Goal: Task Accomplishment & Management: Manage account settings

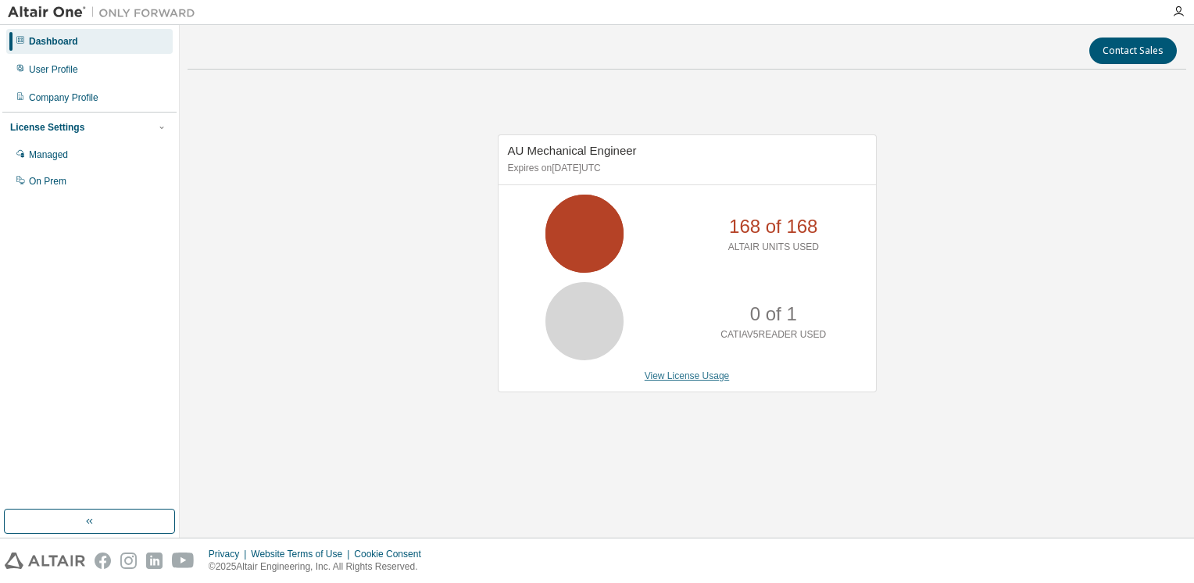
click at [695, 374] on link "View License Usage" at bounding box center [687, 376] width 85 height 11
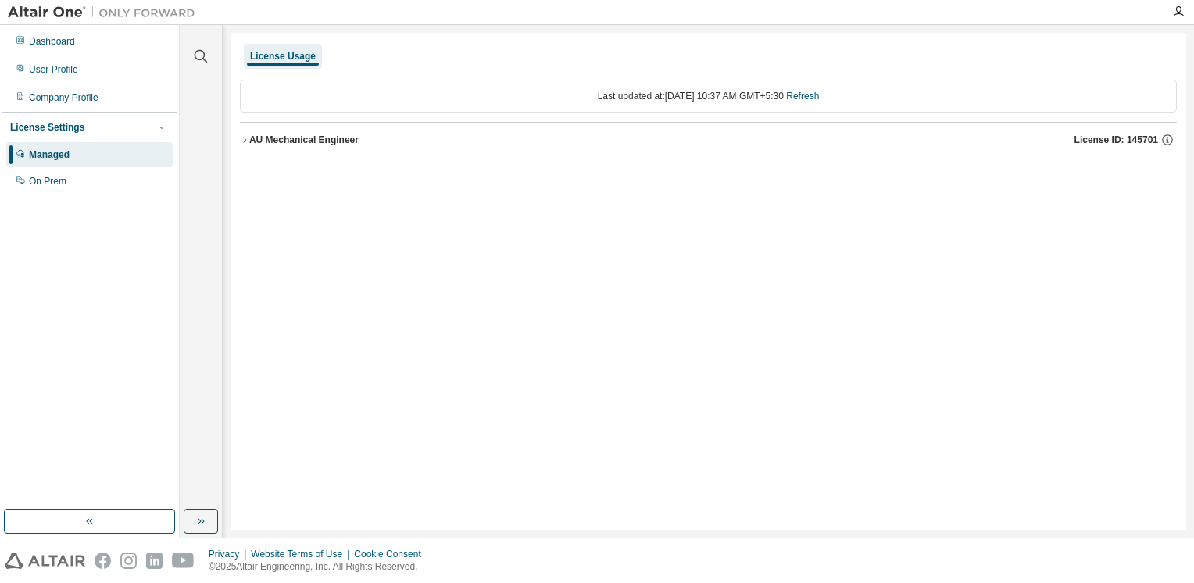
click at [244, 138] on icon "button" at bounding box center [244, 139] width 9 height 9
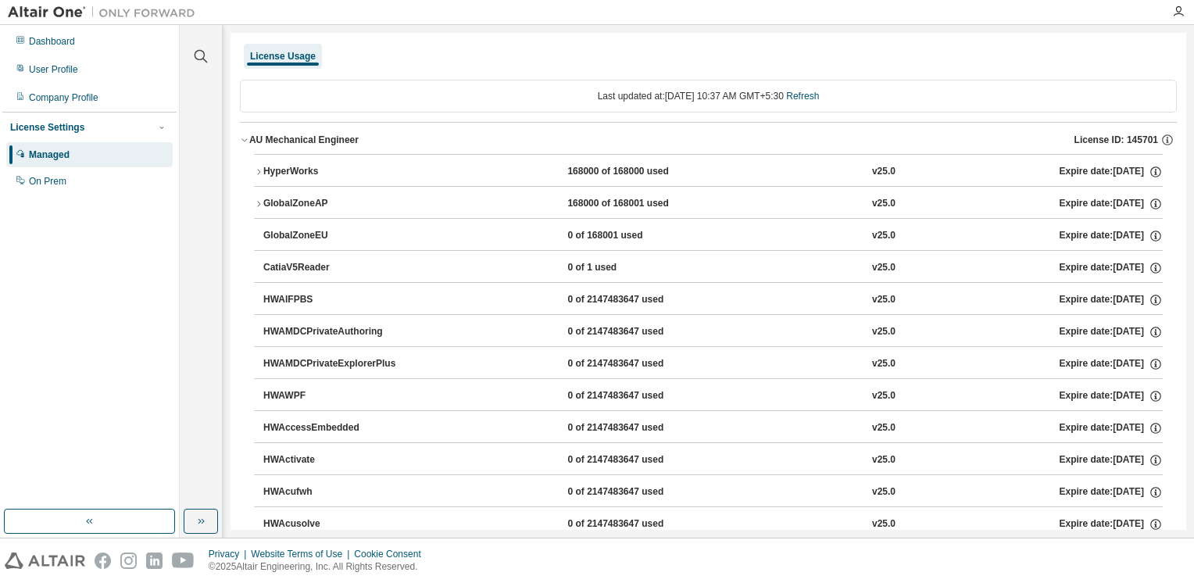
click at [257, 168] on icon "button" at bounding box center [258, 171] width 9 height 9
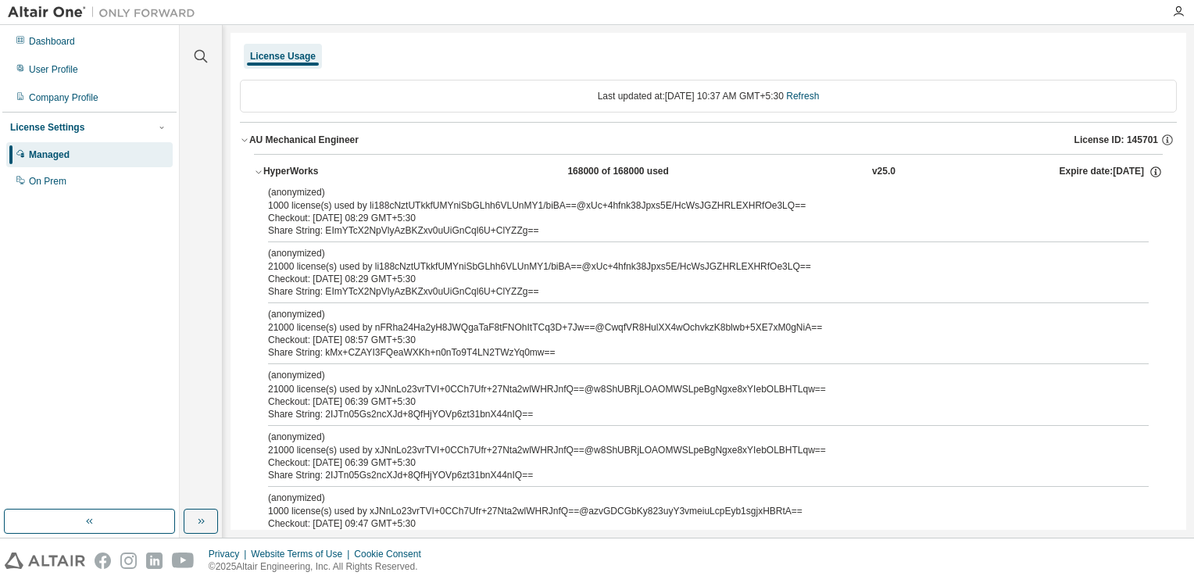
click at [261, 174] on icon "button" at bounding box center [258, 171] width 9 height 9
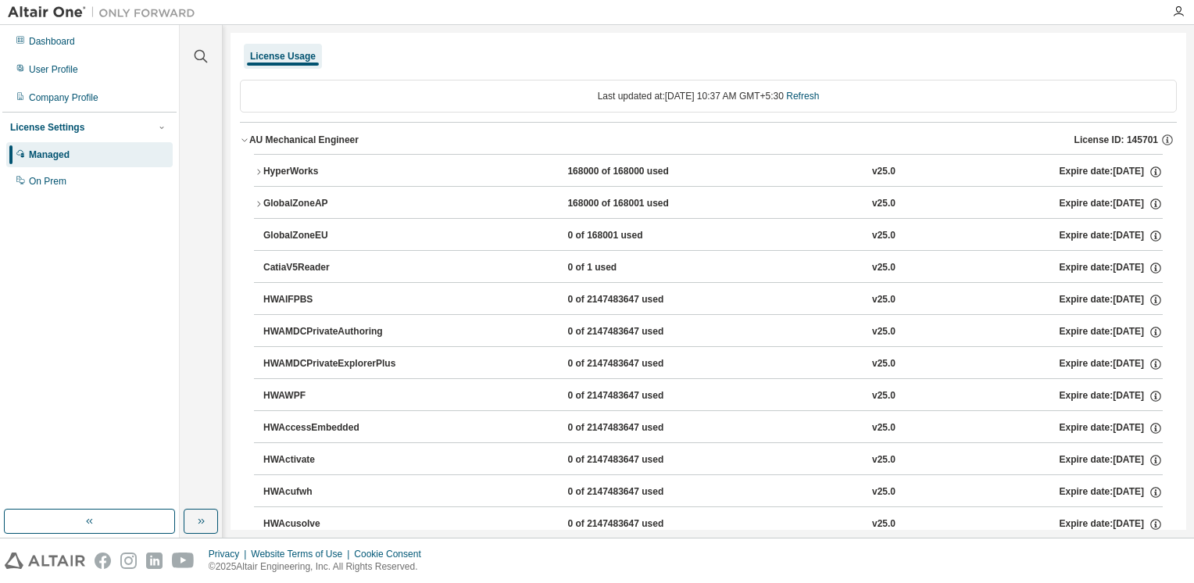
click at [255, 202] on icon "button" at bounding box center [258, 203] width 9 height 9
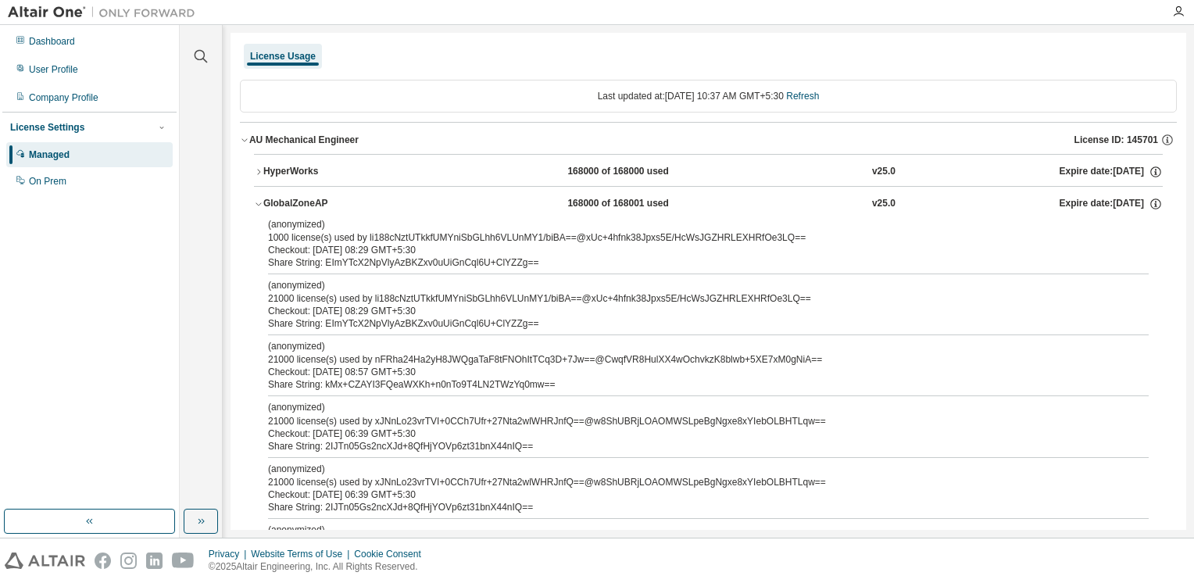
click at [257, 205] on icon "button" at bounding box center [258, 203] width 9 height 9
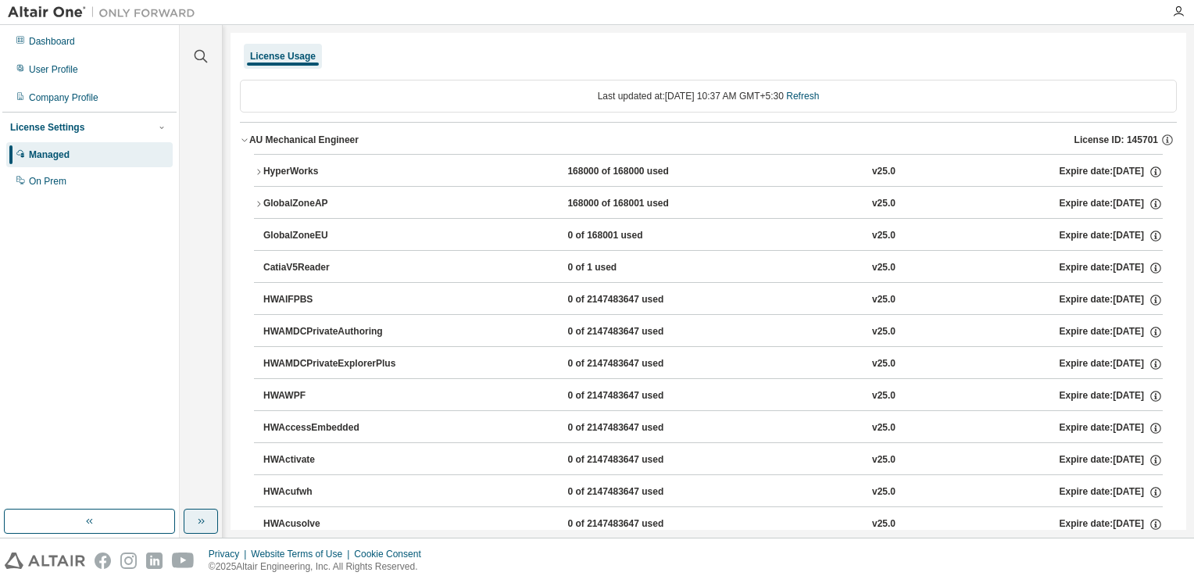
click at [197, 522] on icon "button" at bounding box center [201, 521] width 13 height 13
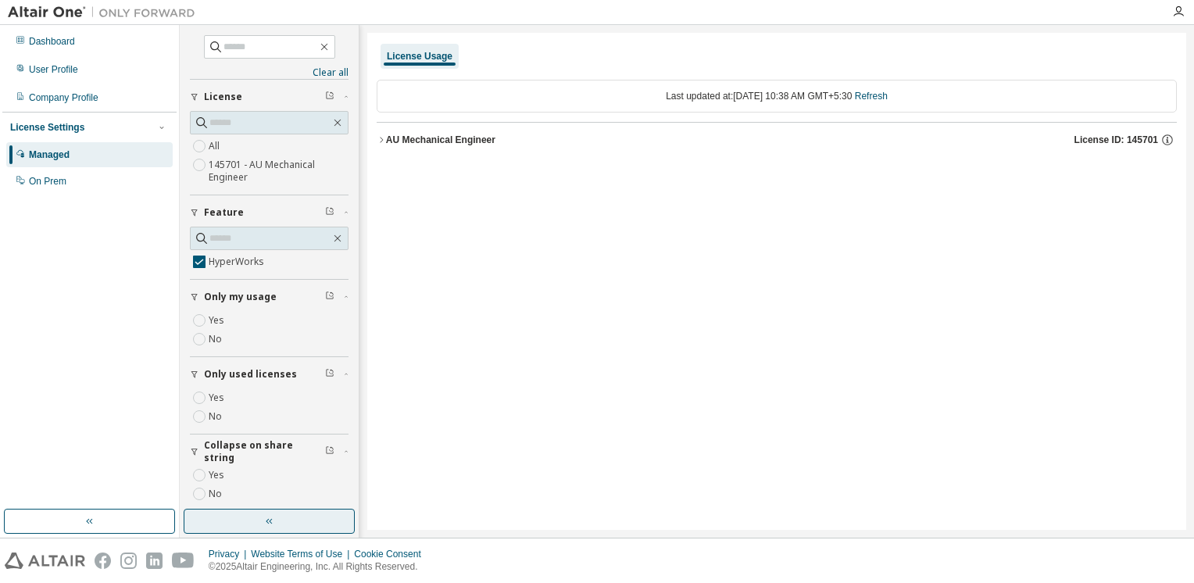
click at [379, 141] on icon "button" at bounding box center [381, 139] width 9 height 9
click at [396, 171] on icon "button" at bounding box center [395, 171] width 3 height 5
click at [383, 145] on button "AU Mechanical Engineer License ID: 145701" at bounding box center [777, 140] width 800 height 34
click at [397, 175] on icon "button" at bounding box center [395, 171] width 9 height 9
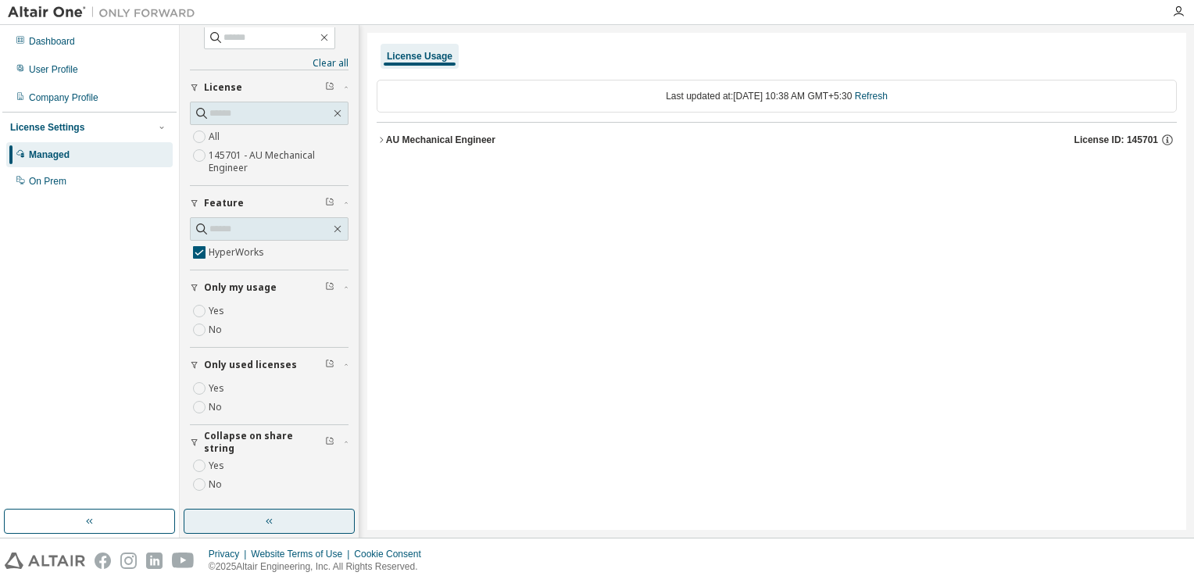
click at [377, 142] on icon "button" at bounding box center [381, 139] width 9 height 9
click at [397, 170] on icon "button" at bounding box center [395, 171] width 9 height 9
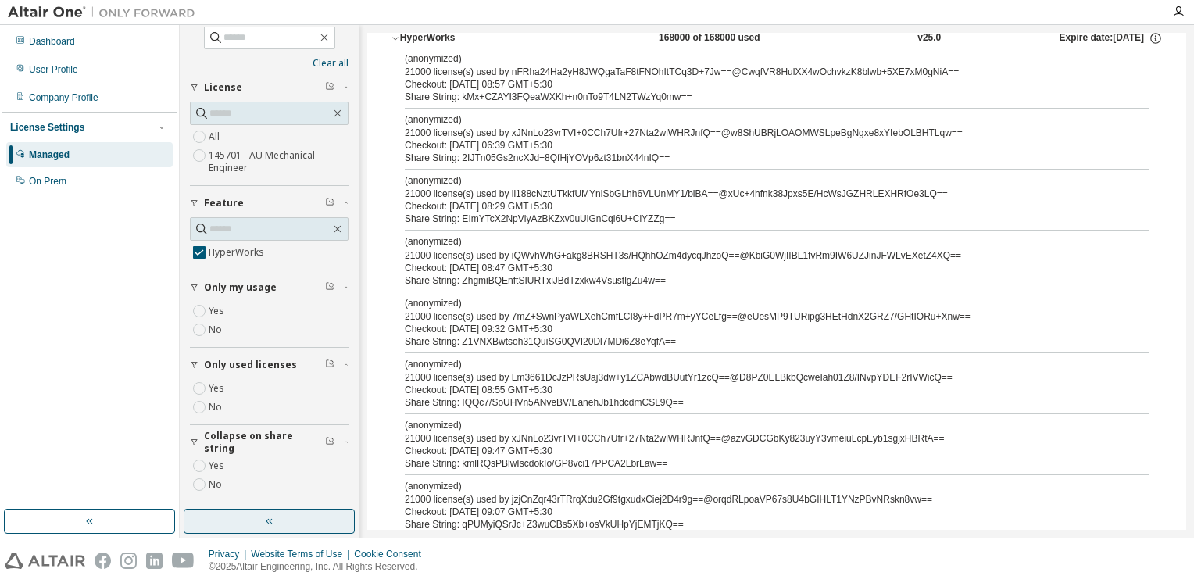
scroll to position [138, 0]
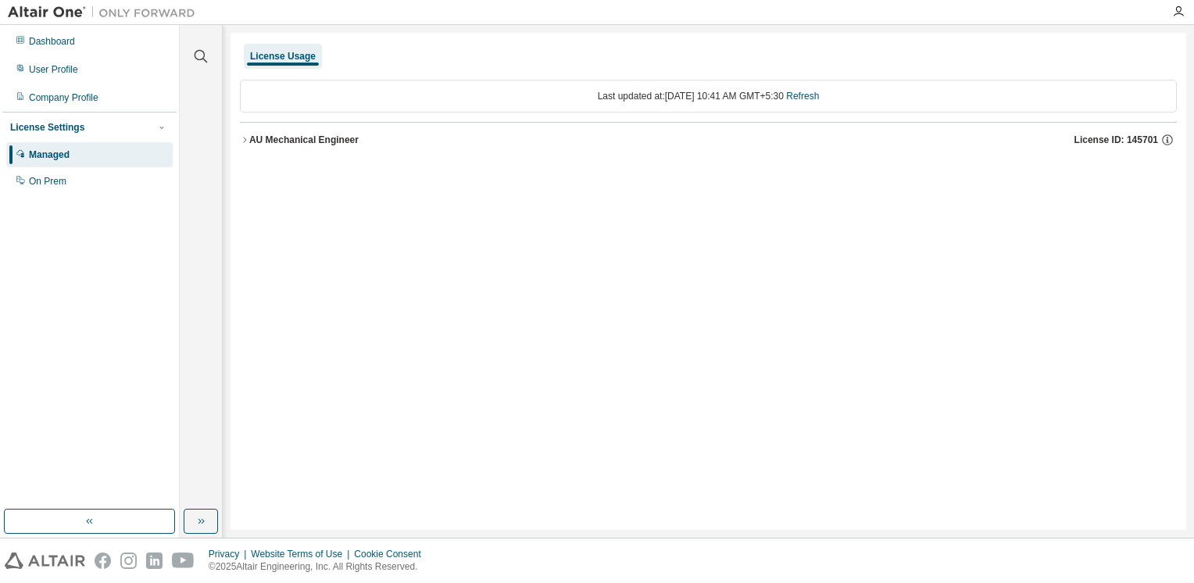
click at [241, 141] on icon "button" at bounding box center [244, 139] width 9 height 9
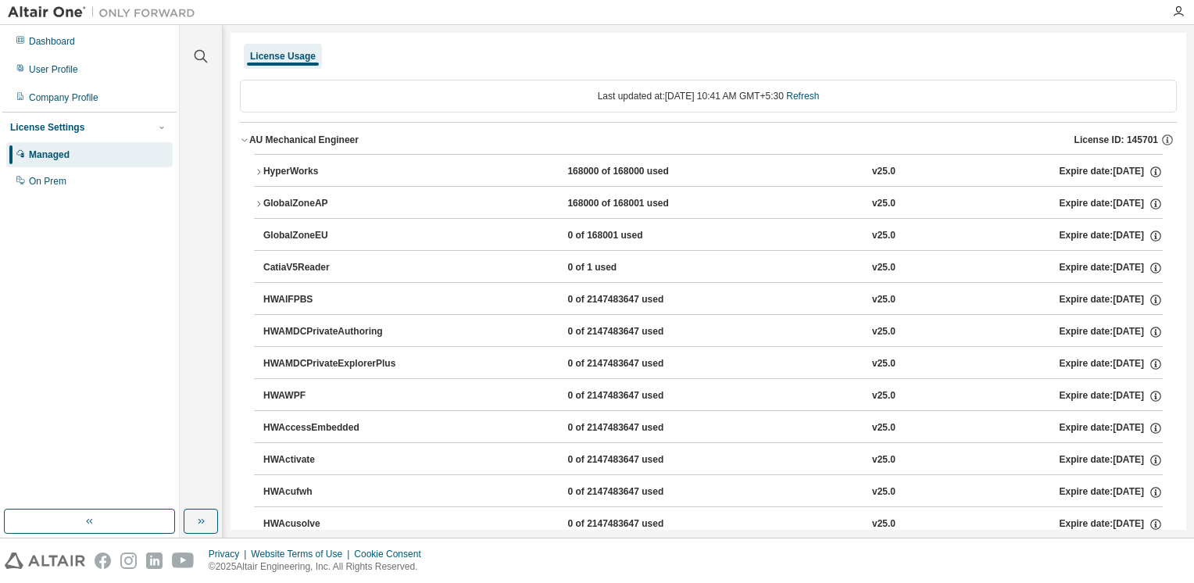
click at [258, 174] on icon "button" at bounding box center [258, 171] width 3 height 5
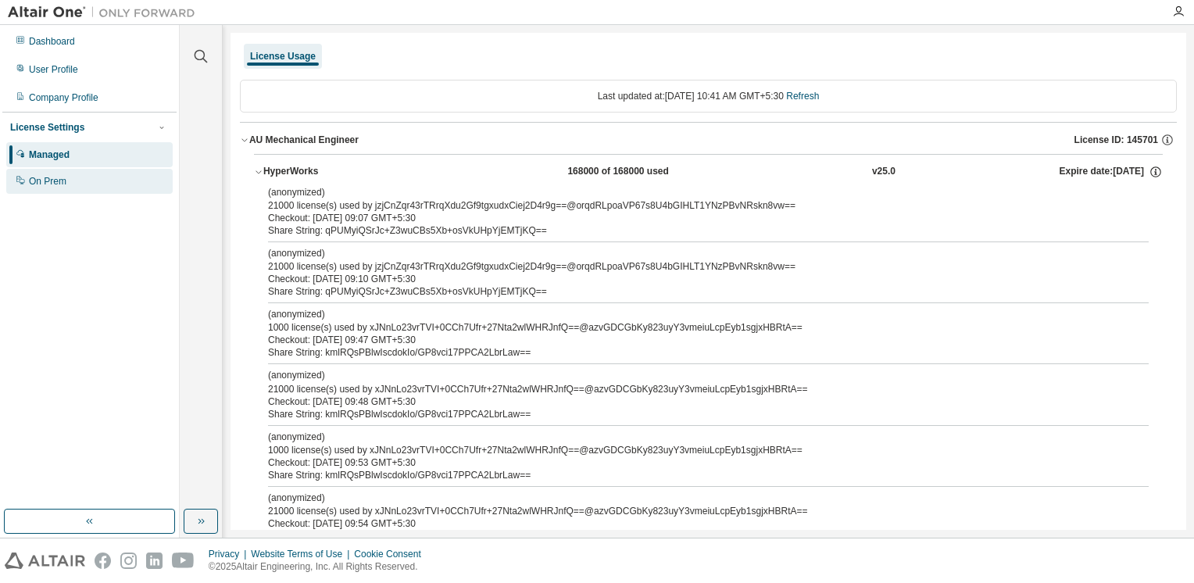
click at [60, 179] on div "On Prem" at bounding box center [48, 181] width 38 height 13
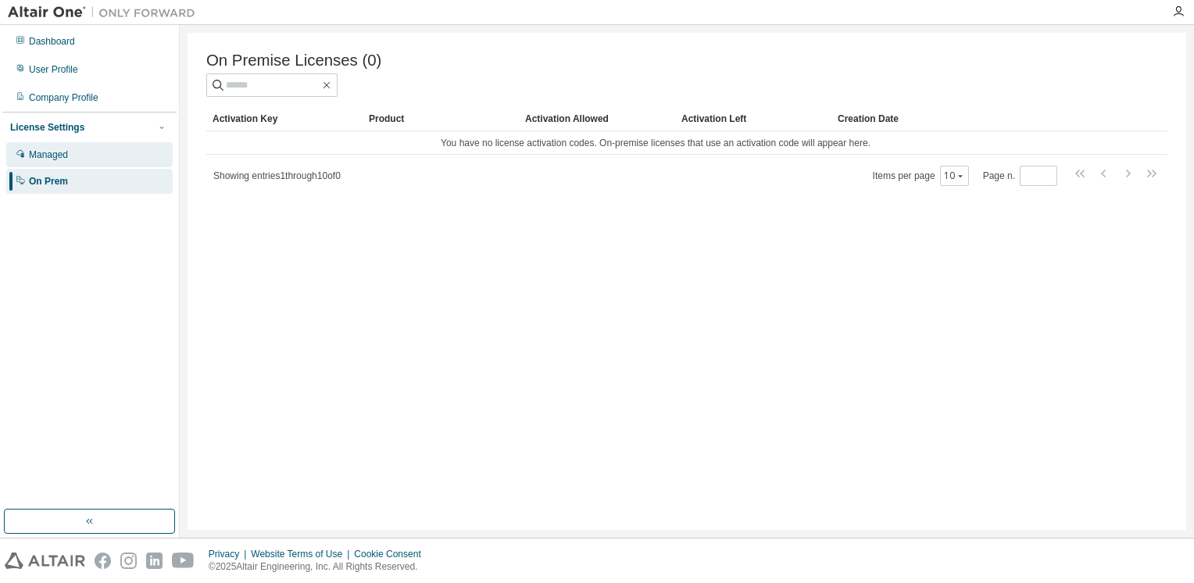
click at [56, 155] on div "Managed" at bounding box center [48, 155] width 39 height 13
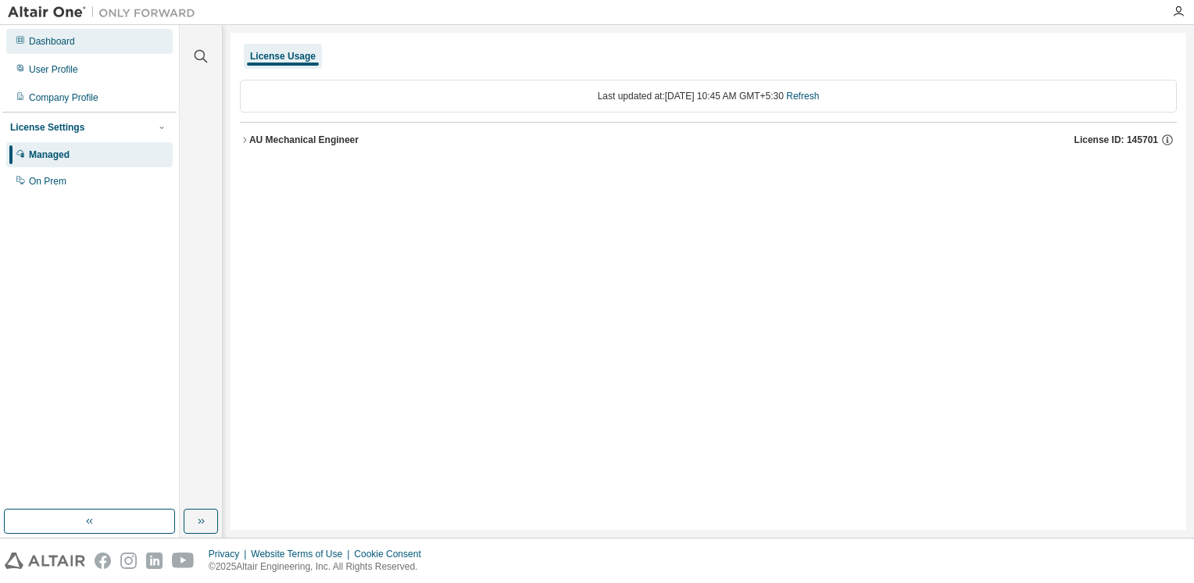
click at [54, 39] on div "Dashboard" at bounding box center [52, 41] width 46 height 13
